Goal: Task Accomplishment & Management: Manage account settings

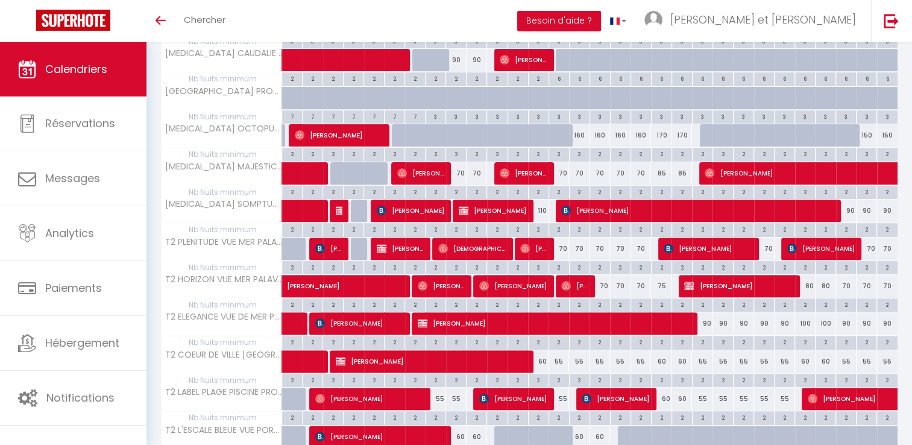
scroll to position [407, 0]
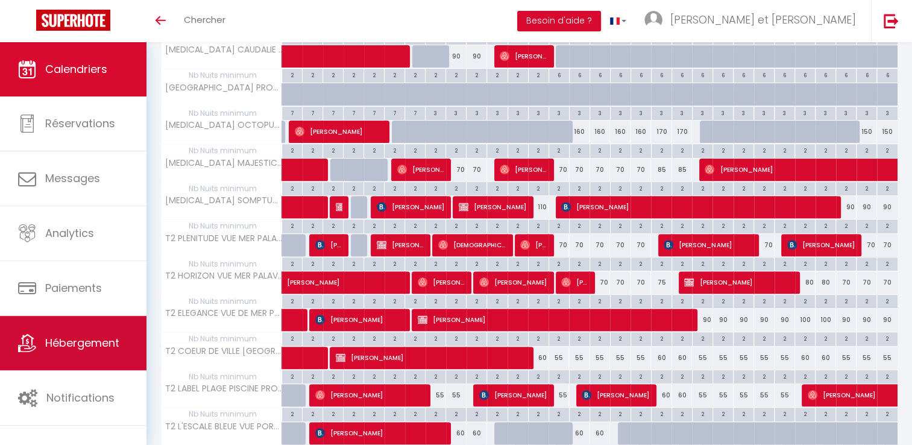
click at [81, 346] on span "Hébergement" at bounding box center [82, 342] width 74 height 15
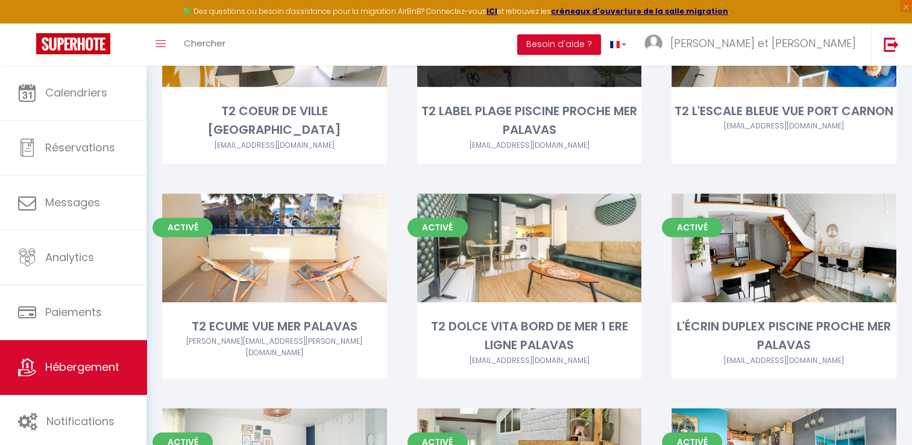
scroll to position [1118, 0]
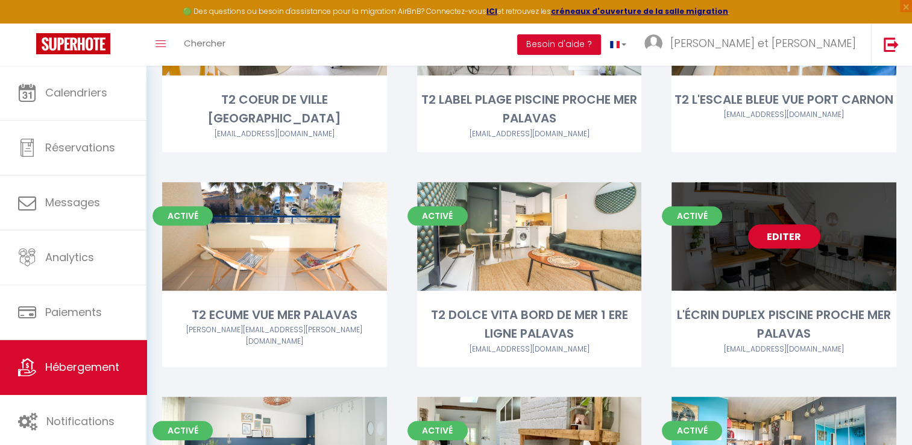
click at [770, 224] on link "Editer" at bounding box center [784, 236] width 72 height 24
select select "3"
select select "2"
select select "1"
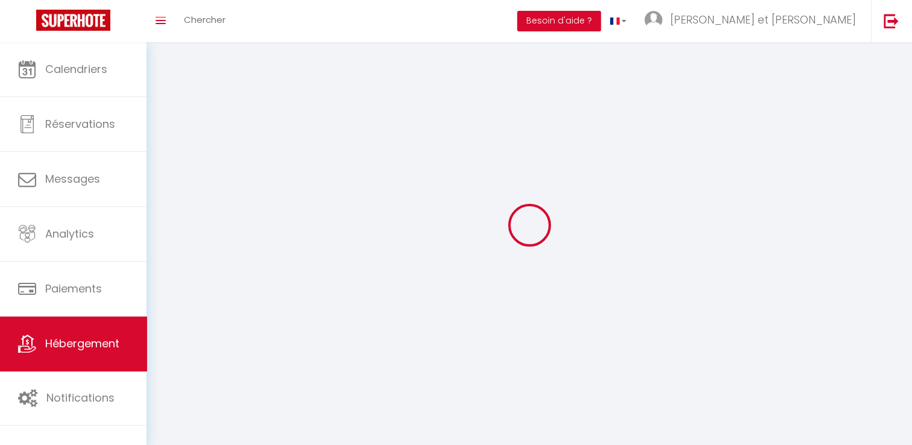
select select
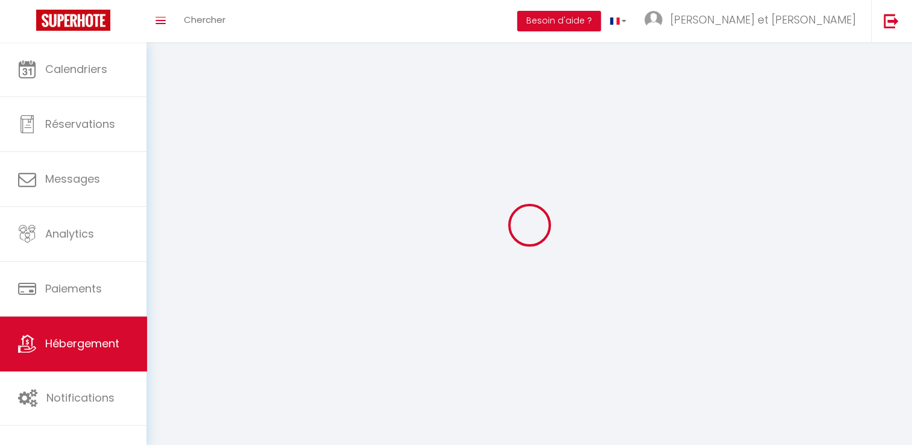
checkbox input "false"
select select
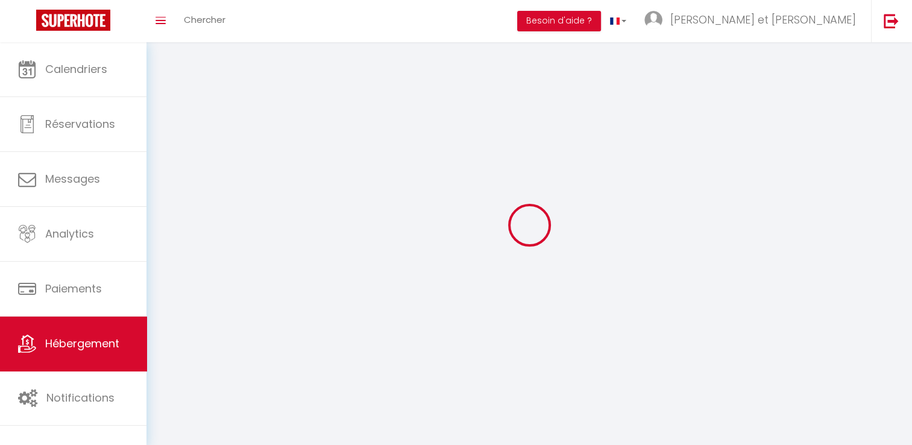
select select
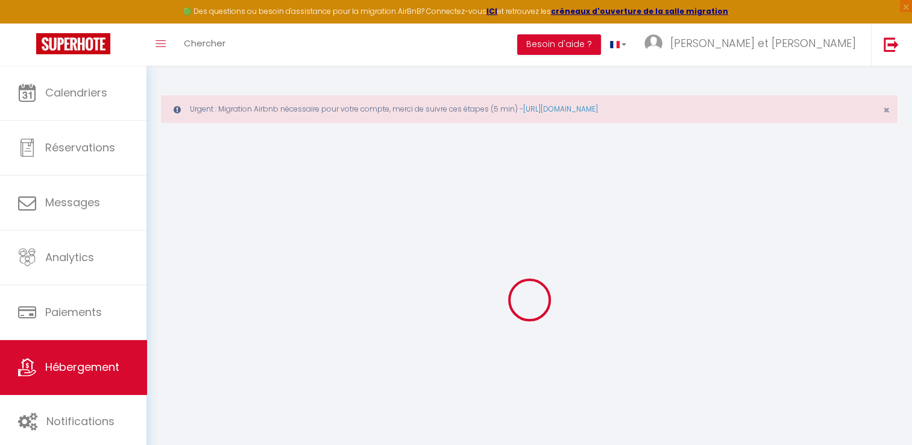
checkbox input "false"
checkbox input "true"
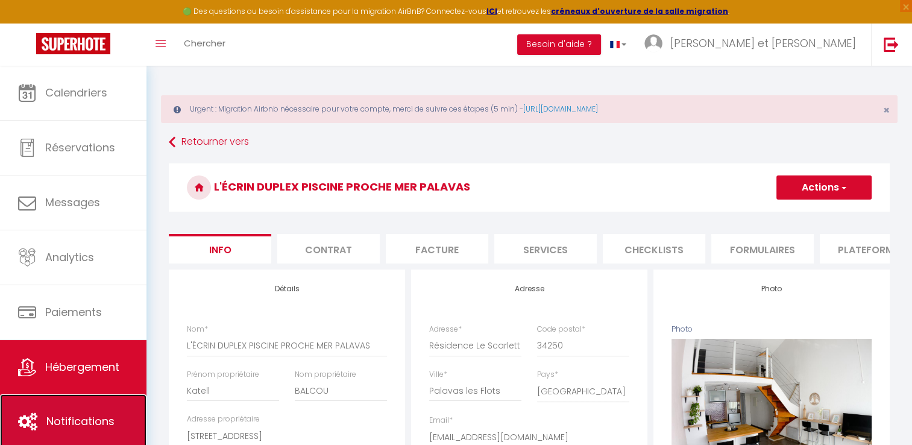
click at [84, 407] on link "Notifications" at bounding box center [73, 421] width 146 height 54
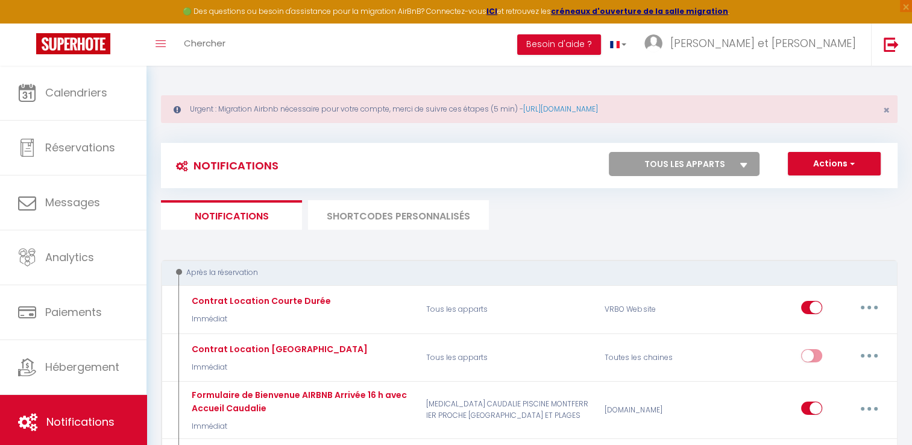
click at [410, 219] on li "SHORTCODES PERSONNALISÉS" at bounding box center [398, 215] width 181 height 30
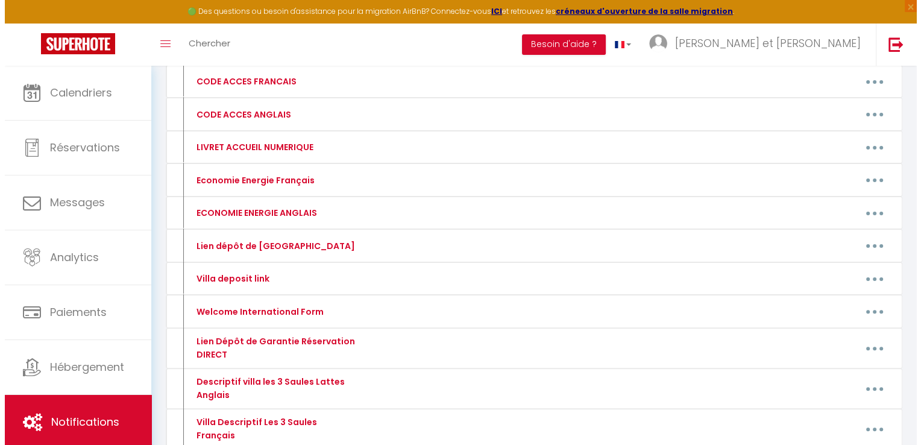
scroll to position [281, 0]
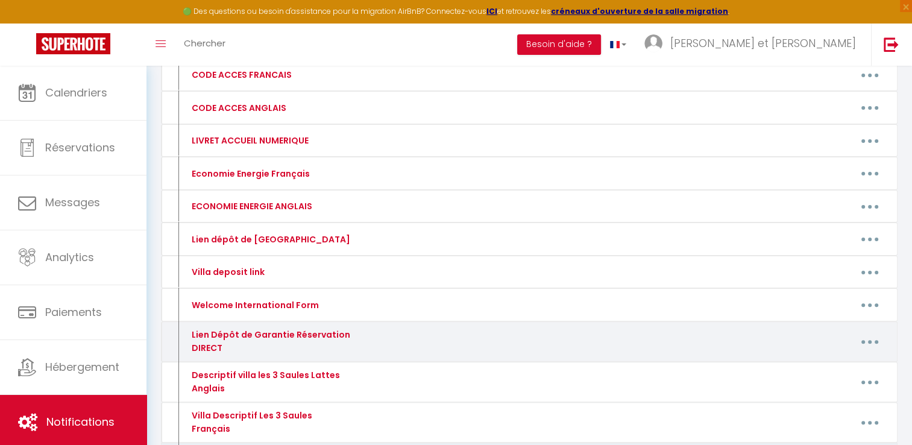
click at [869, 340] on icon "button" at bounding box center [870, 342] width 4 height 4
click at [810, 365] on link "Editer" at bounding box center [838, 369] width 89 height 20
type input "Lien Dépôt de Garantie Réservation DIRECT"
type textarea "Lien Dépôt de Garantie Réservation DIRECT"
type textarea "[URL][DOMAIN_NAME]"
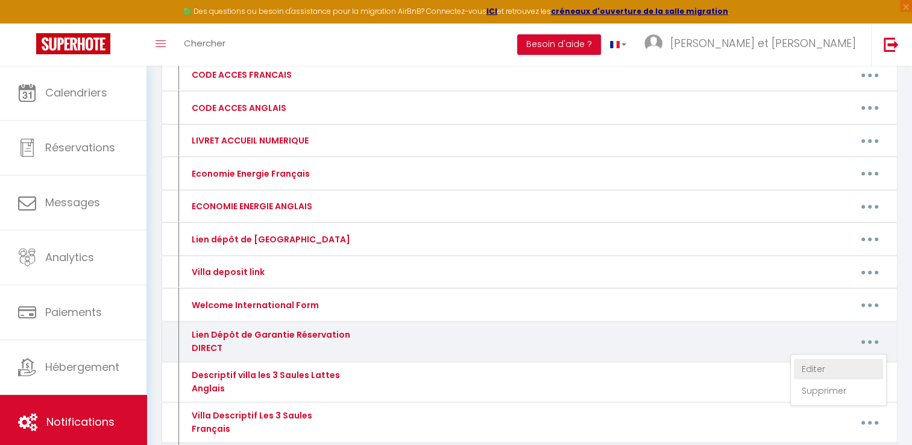
type textarea "[URL][DOMAIN_NAME]"
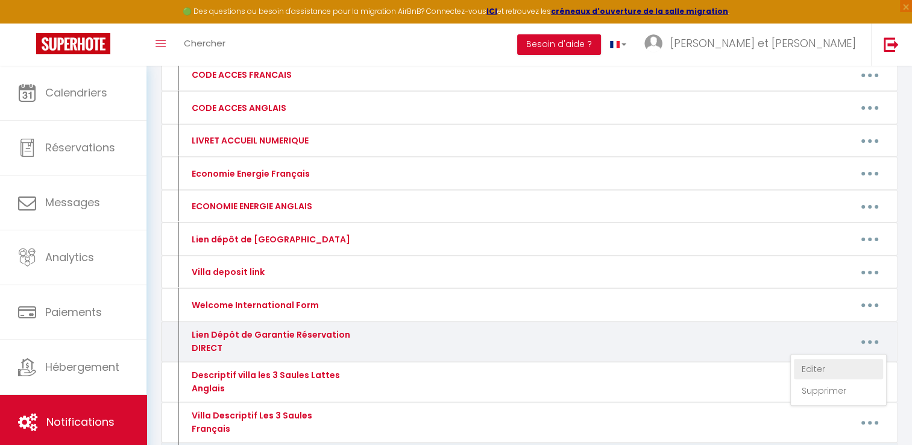
type textarea "[URL][DOMAIN_NAME]"
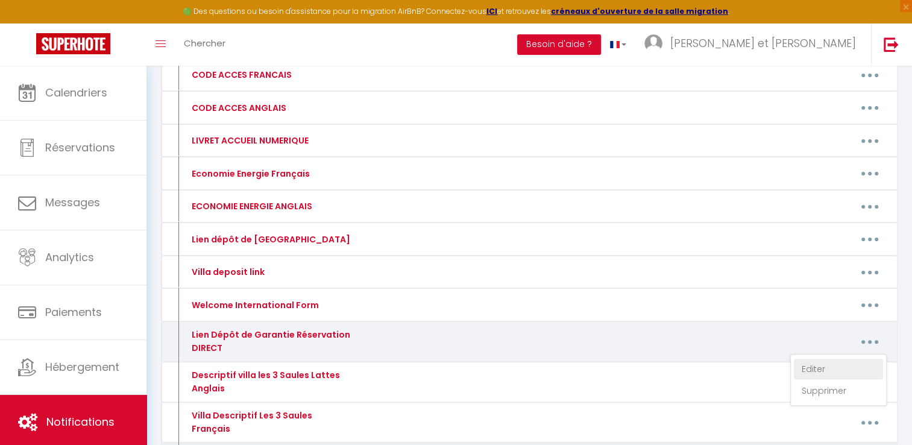
type textarea "[URL][DOMAIN_NAME]"
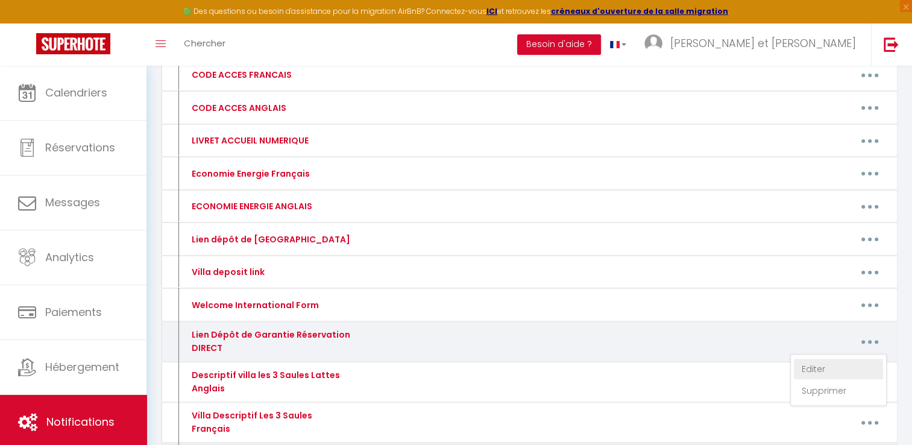
type textarea "[URL][DOMAIN_NAME]"
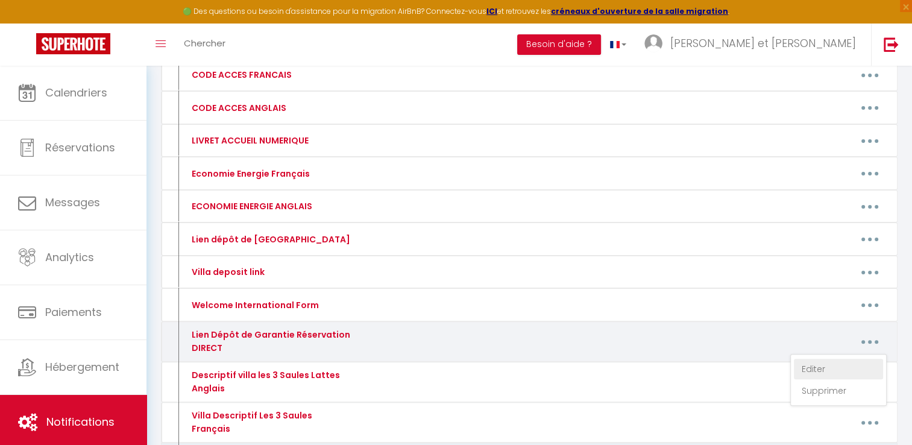
type textarea "[URL][DOMAIN_NAME]"
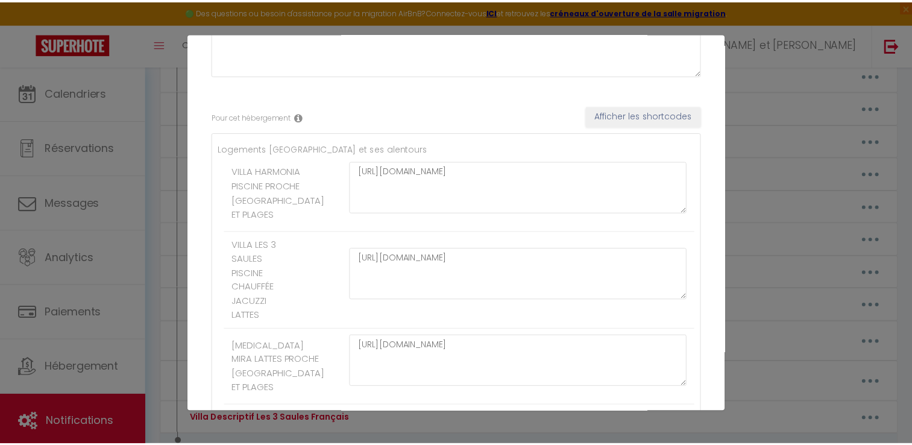
scroll to position [0, 0]
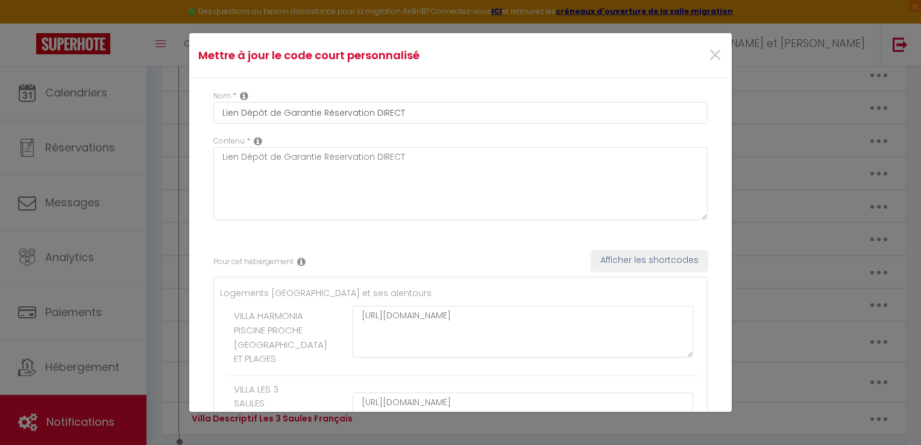
click at [714, 56] on div "×" at bounding box center [640, 55] width 180 height 27
click at [708, 57] on span "×" at bounding box center [715, 55] width 15 height 36
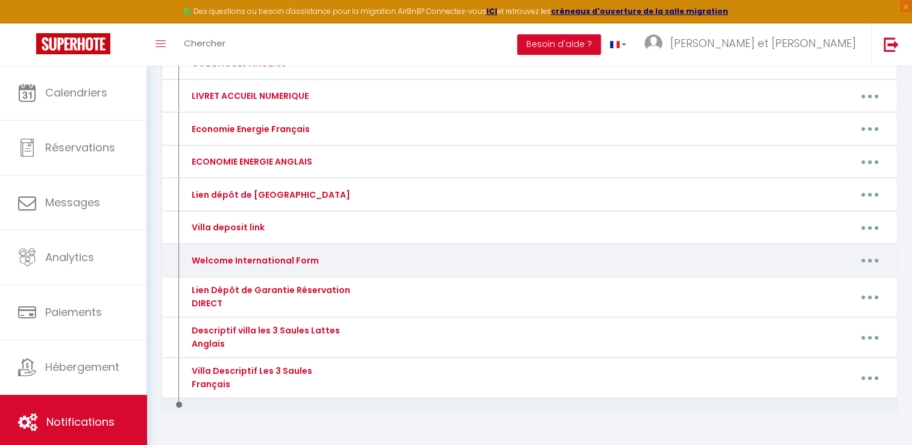
scroll to position [345, 0]
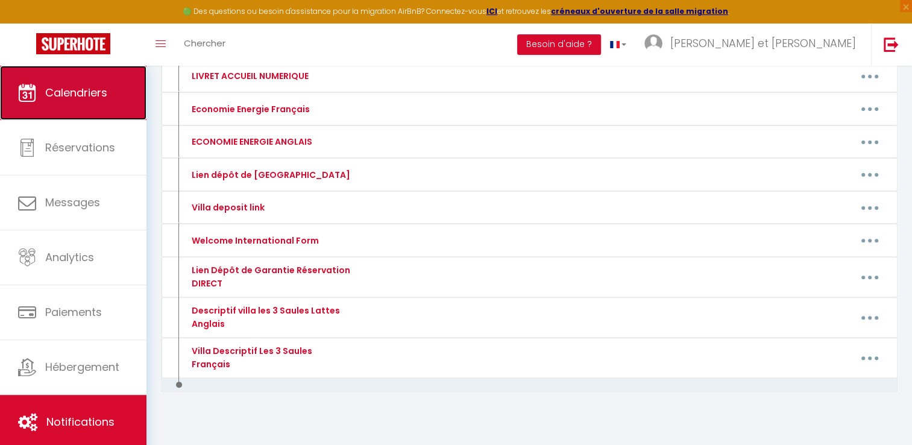
click at [72, 96] on span "Calendriers" at bounding box center [76, 92] width 62 height 15
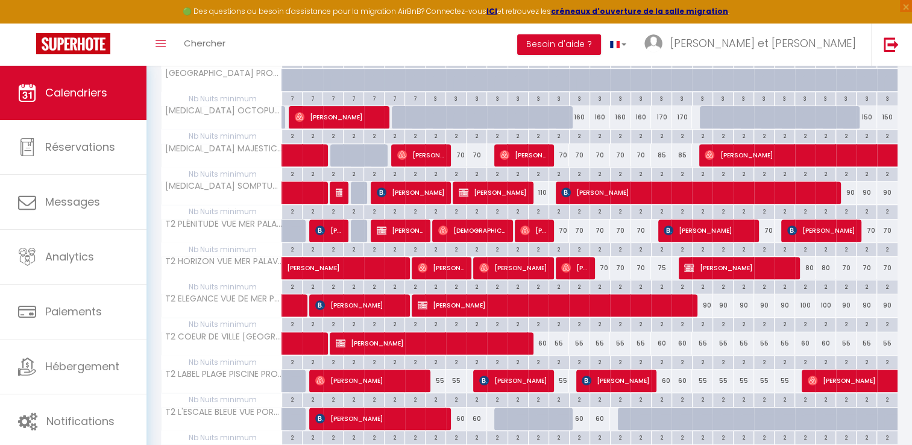
scroll to position [448, 0]
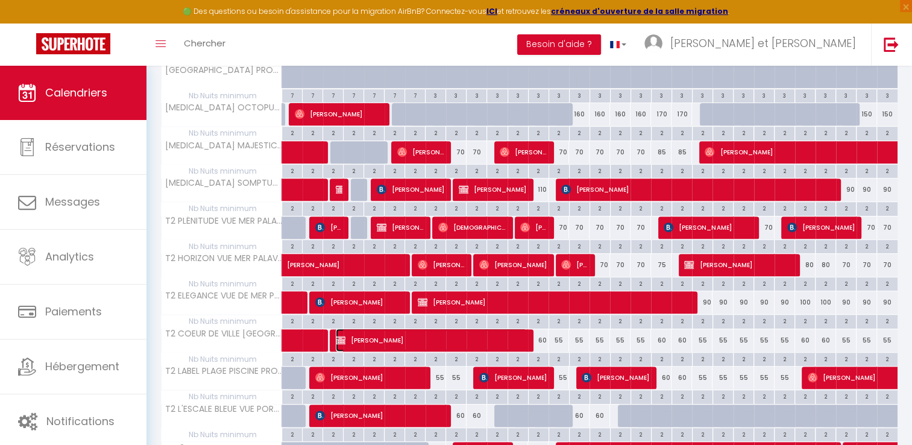
click at [362, 335] on span "[PERSON_NAME]" at bounding box center [431, 339] width 191 height 23
select select "OK"
select select "KO"
select select "0"
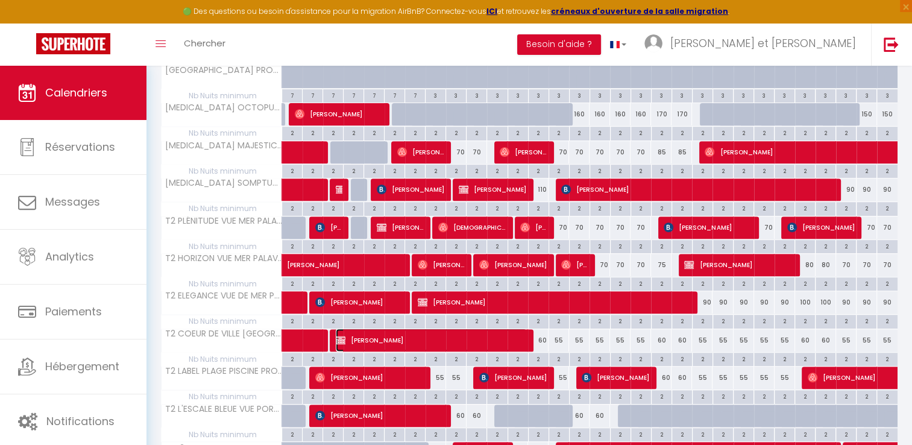
select select "1"
select select
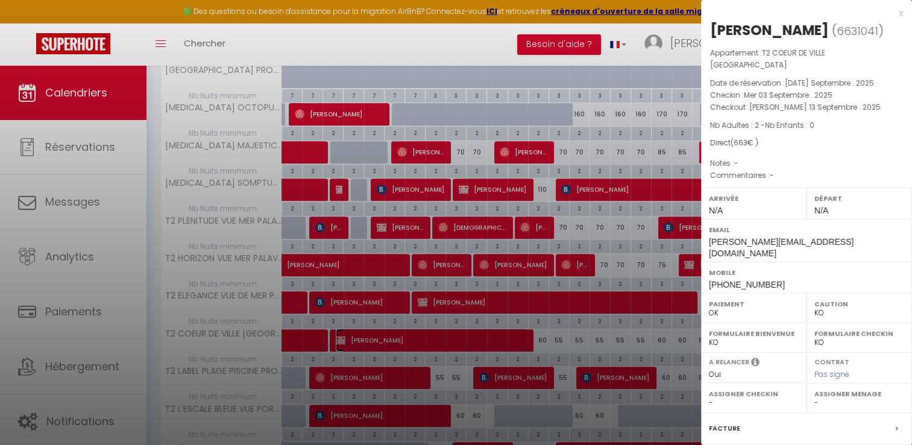
select select "42629"
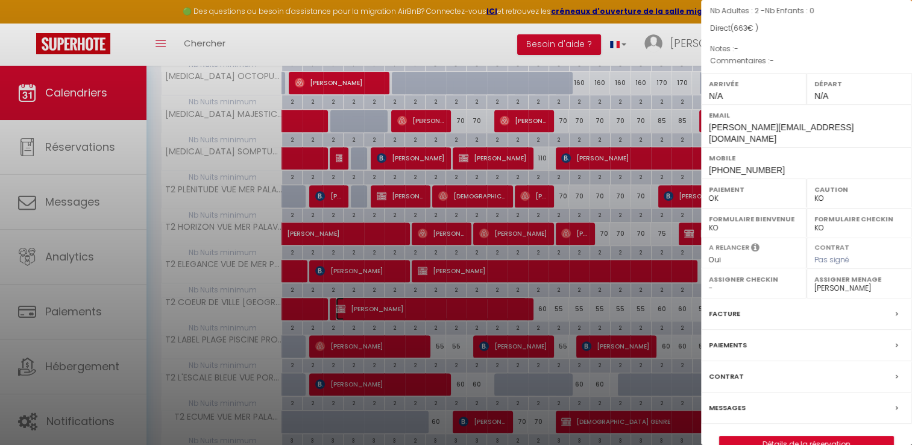
scroll to position [486, 0]
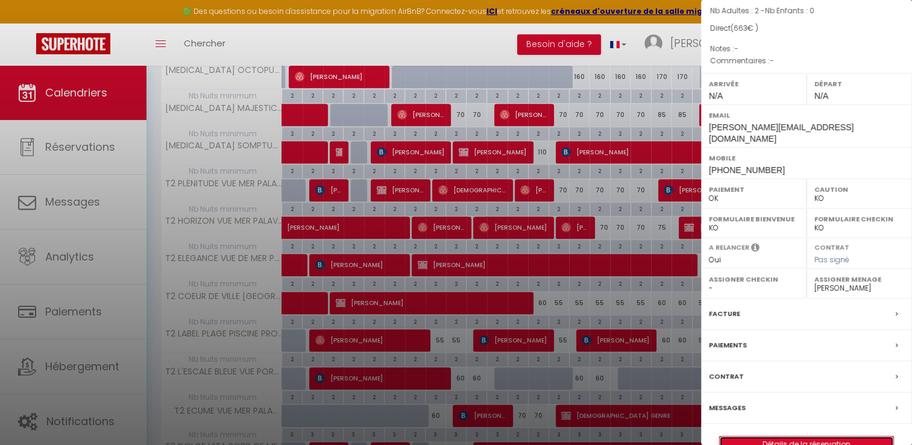
click at [788, 436] on link "Détails de la réservation" at bounding box center [807, 444] width 174 height 16
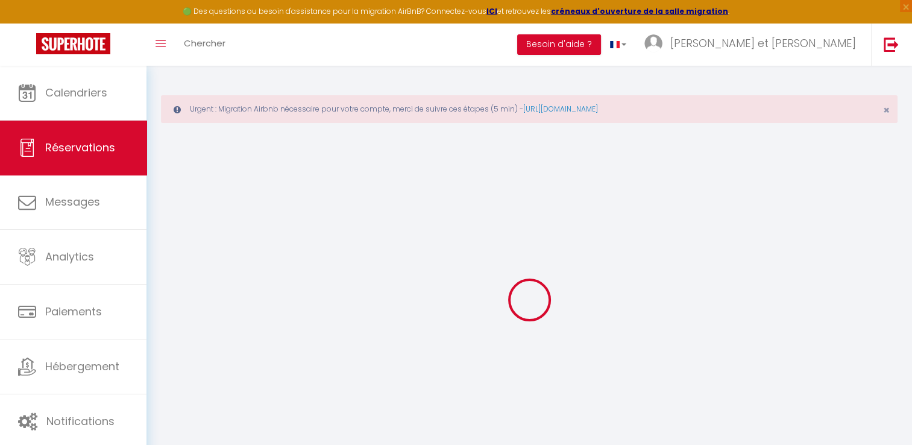
select select
checkbox input "false"
select select
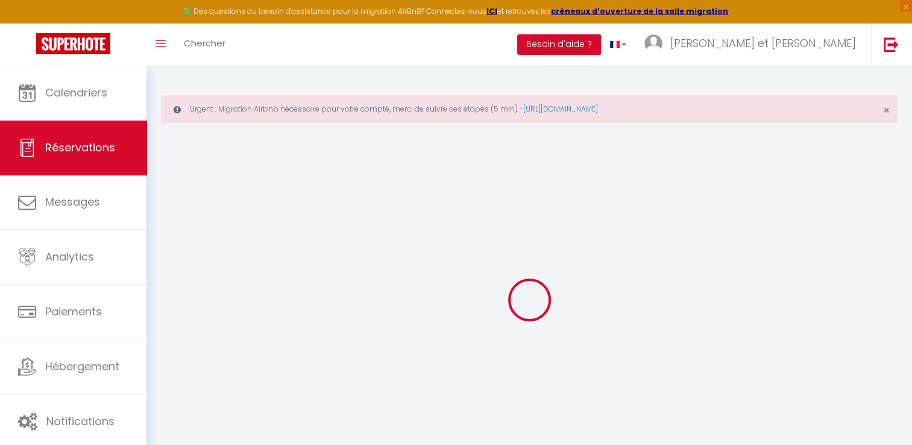
checkbox input "false"
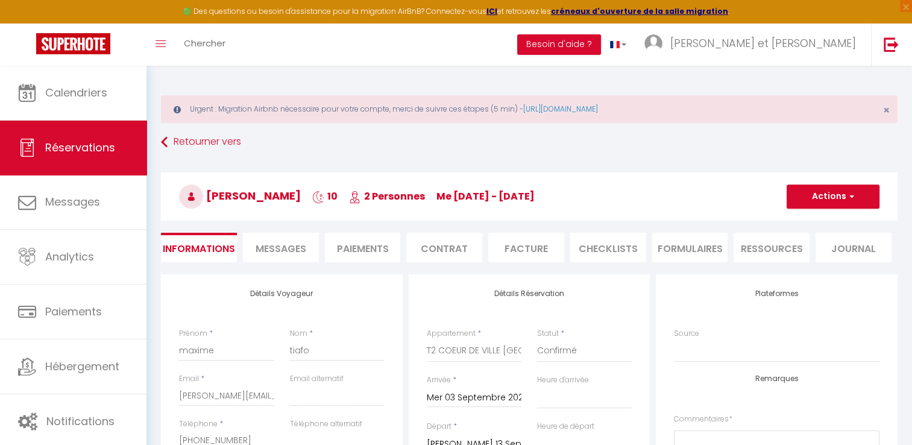
type input "9"
type input "44"
select select
checkbox input "false"
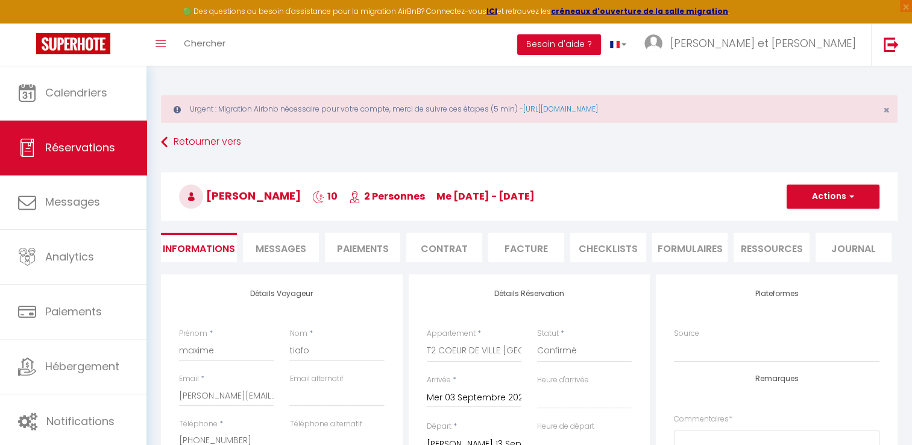
select select
click at [275, 247] on span "Messages" at bounding box center [281, 249] width 51 height 14
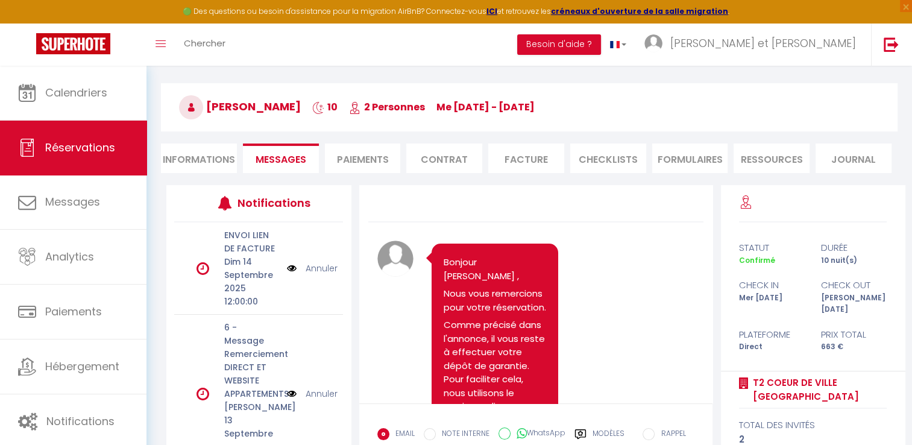
scroll to position [104, 0]
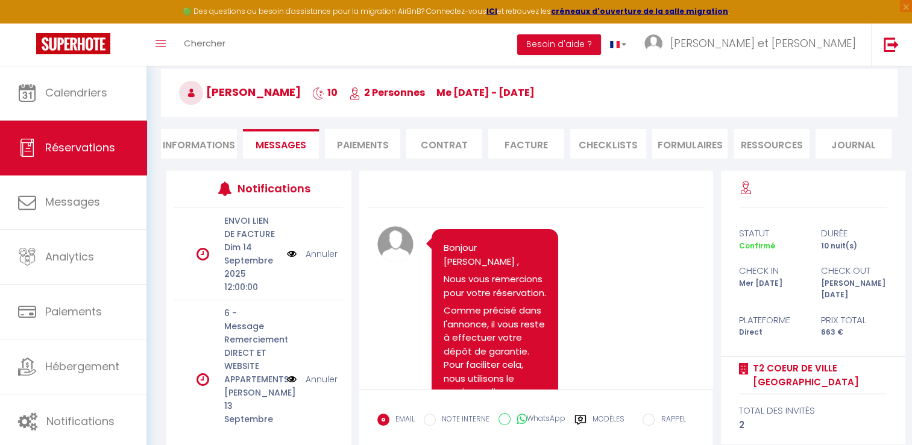
click at [311, 374] on link "Annuler" at bounding box center [322, 378] width 32 height 13
select select
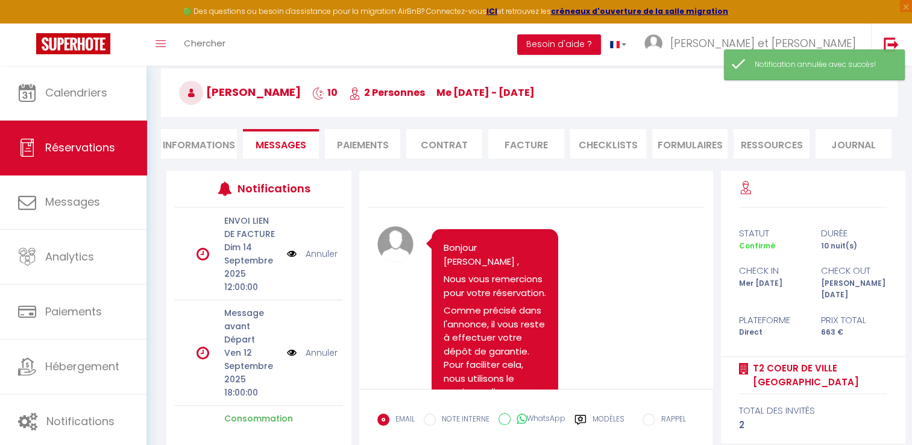
scroll to position [79, 0]
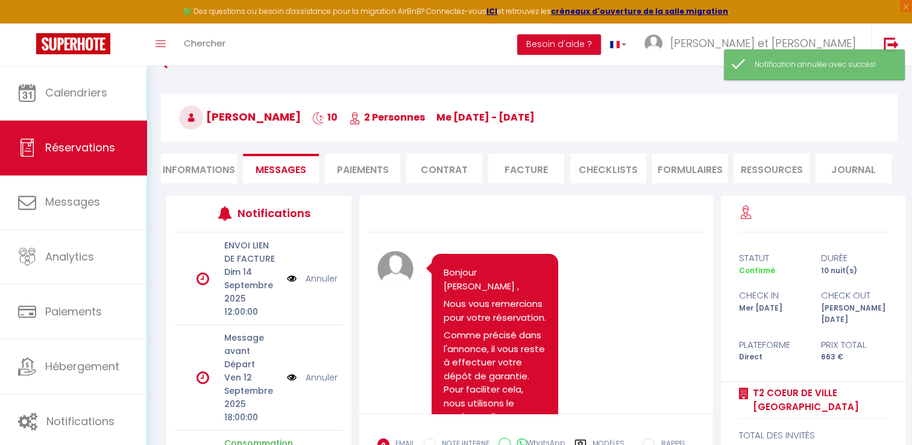
click at [200, 167] on li "Informations" at bounding box center [199, 169] width 76 height 30
select select
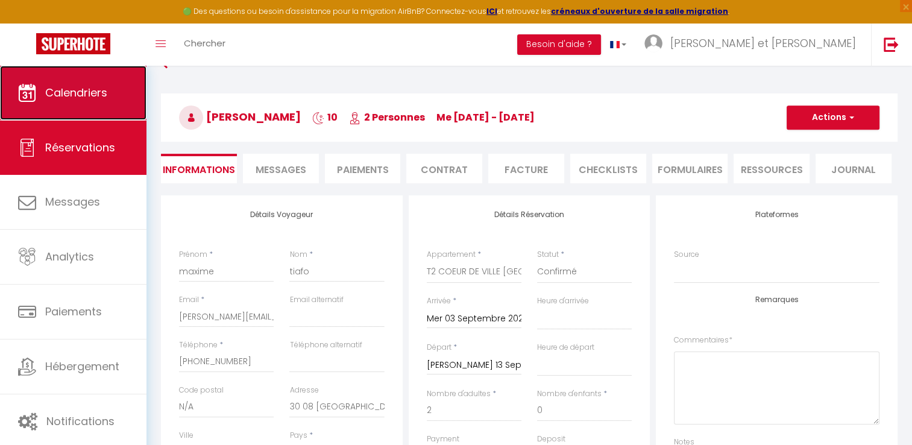
click at [88, 99] on span "Calendriers" at bounding box center [76, 92] width 62 height 15
